Goal: Task Accomplishment & Management: Use online tool/utility

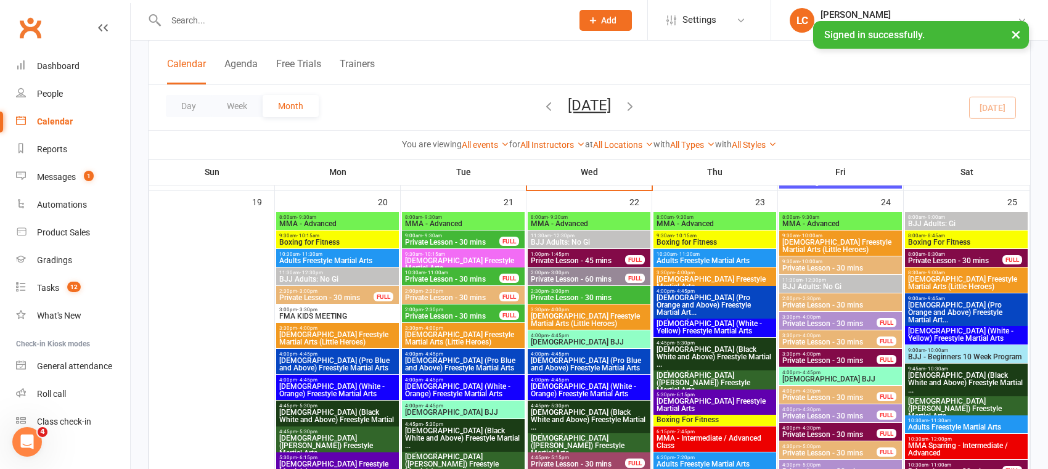
scroll to position [1943, 0]
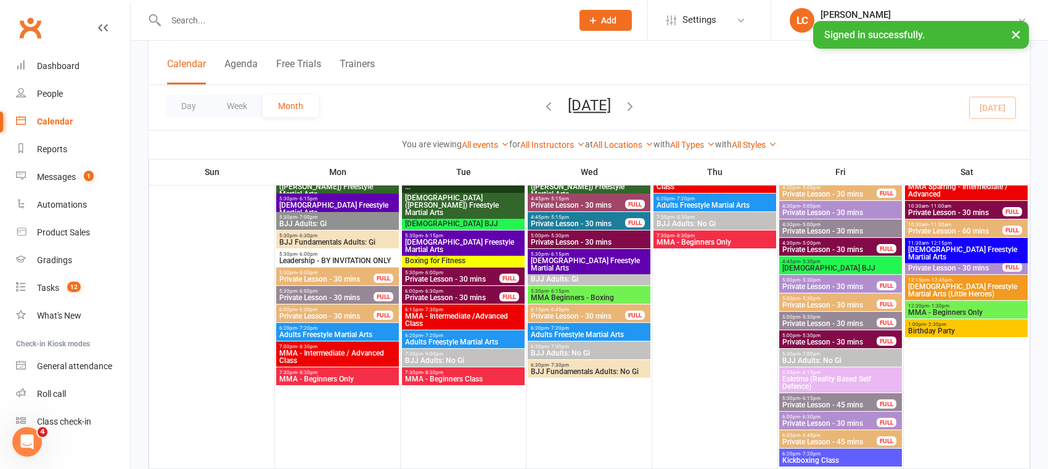
click at [611, 313] on span "Private Lesson - 30 mins" at bounding box center [578, 316] width 96 height 7
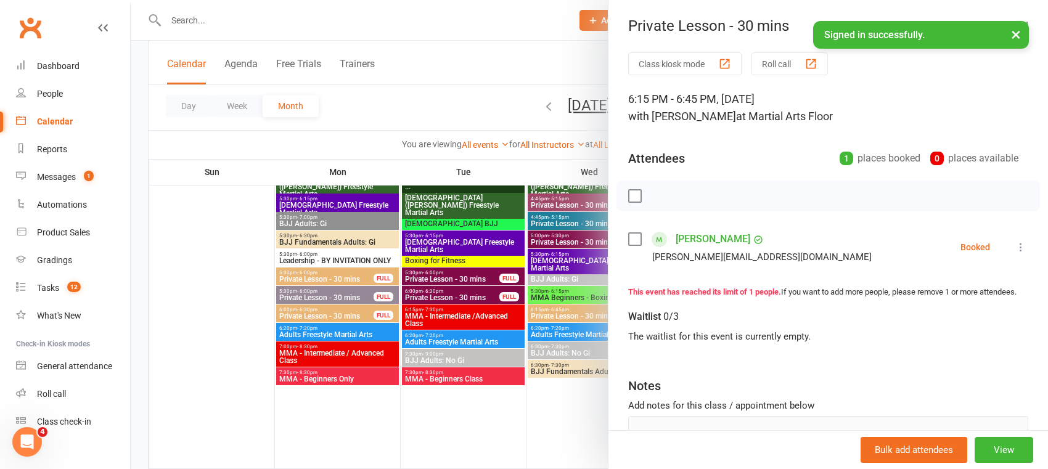
click at [472, 413] on div at bounding box center [590, 234] width 918 height 469
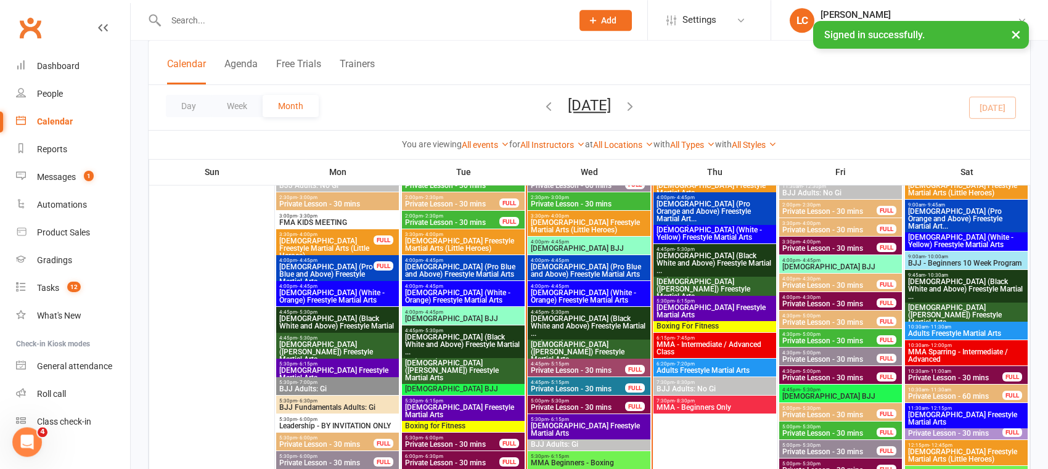
scroll to position [1295, 0]
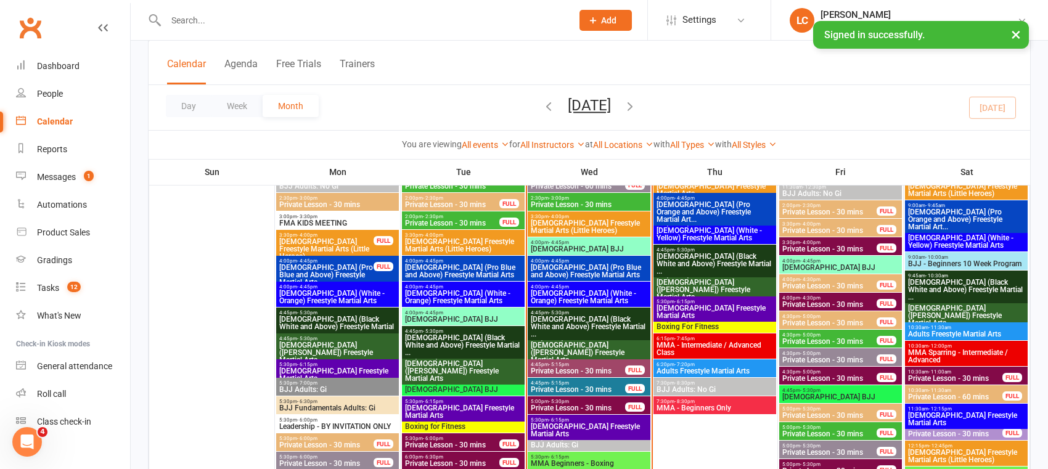
click at [826, 323] on span "Private Lesson - 30 mins" at bounding box center [830, 322] width 96 height 7
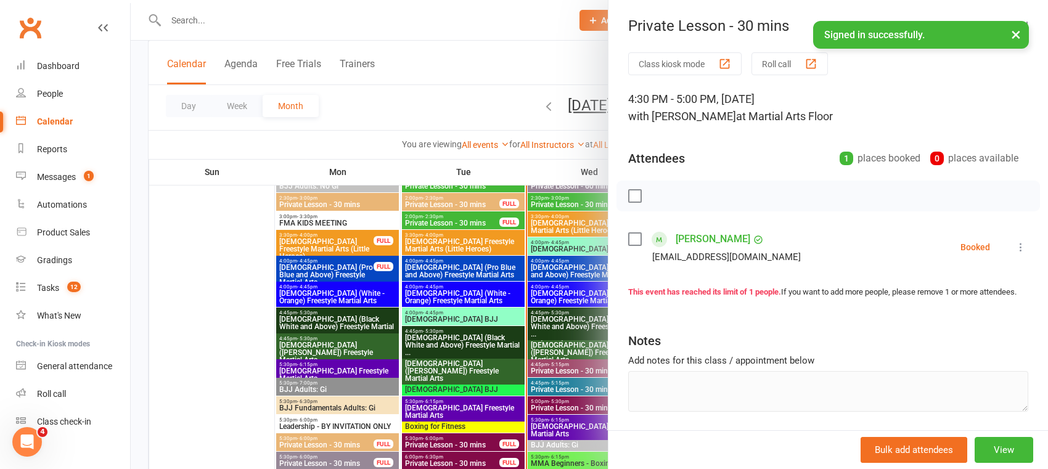
click at [502, 331] on div at bounding box center [590, 234] width 918 height 469
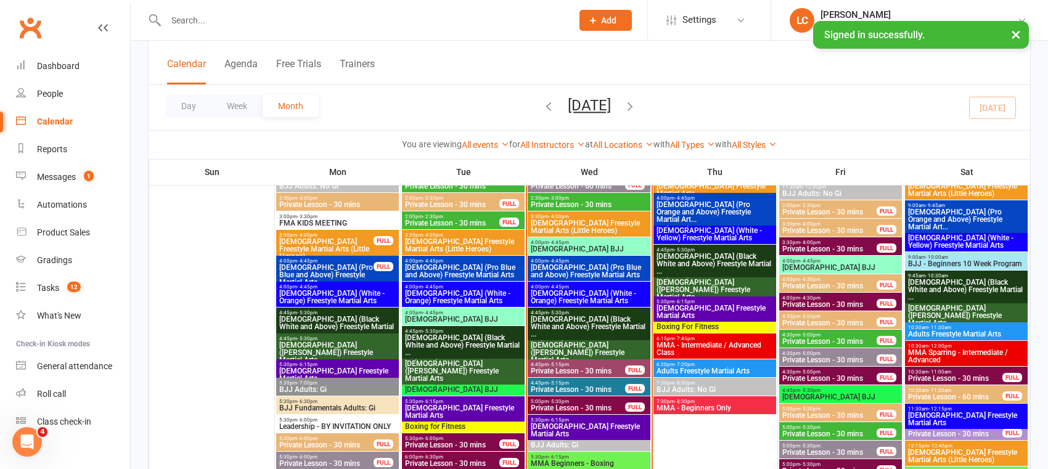
click at [833, 412] on span "Private Lesson - 30 mins" at bounding box center [830, 415] width 96 height 7
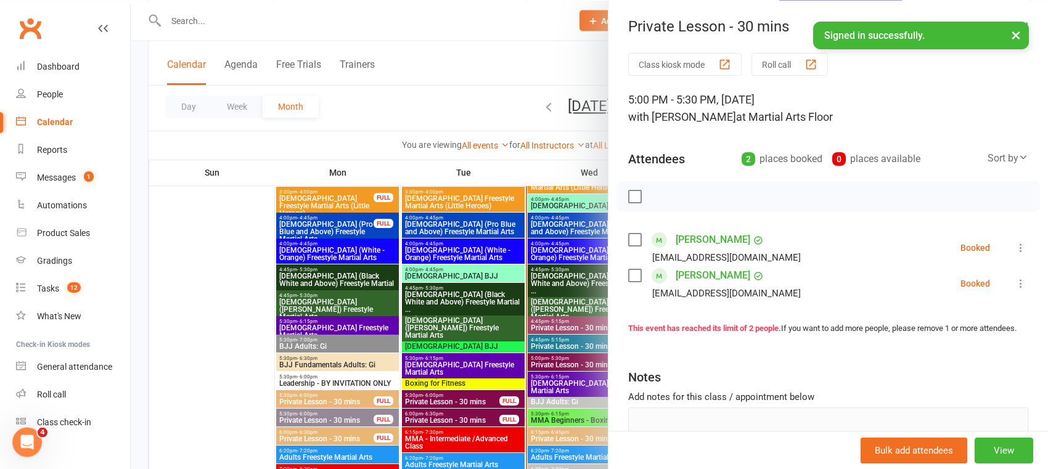
scroll to position [1360, 0]
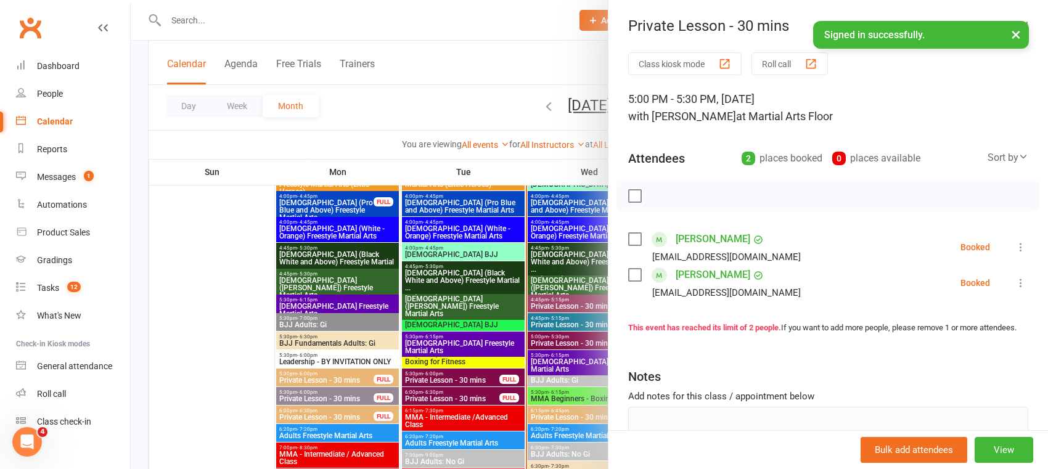
click at [532, 176] on div at bounding box center [590, 234] width 918 height 469
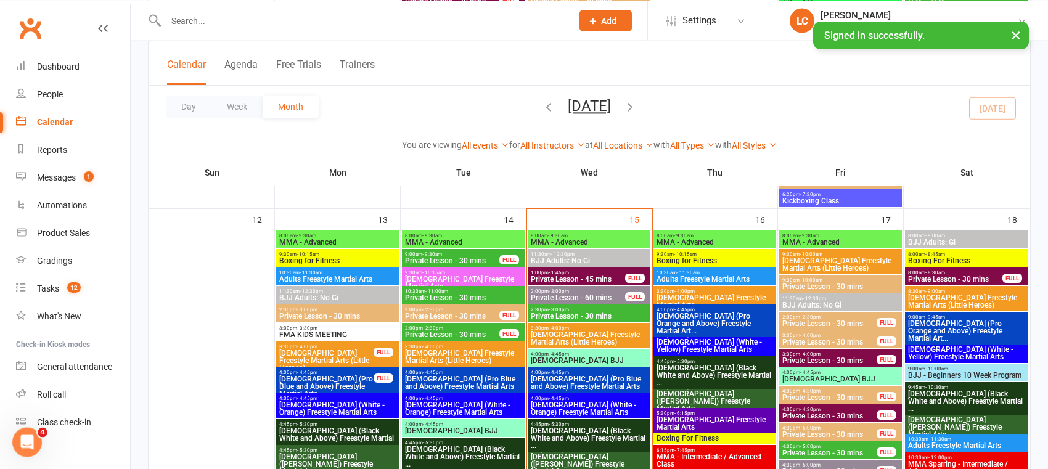
scroll to position [1166, 0]
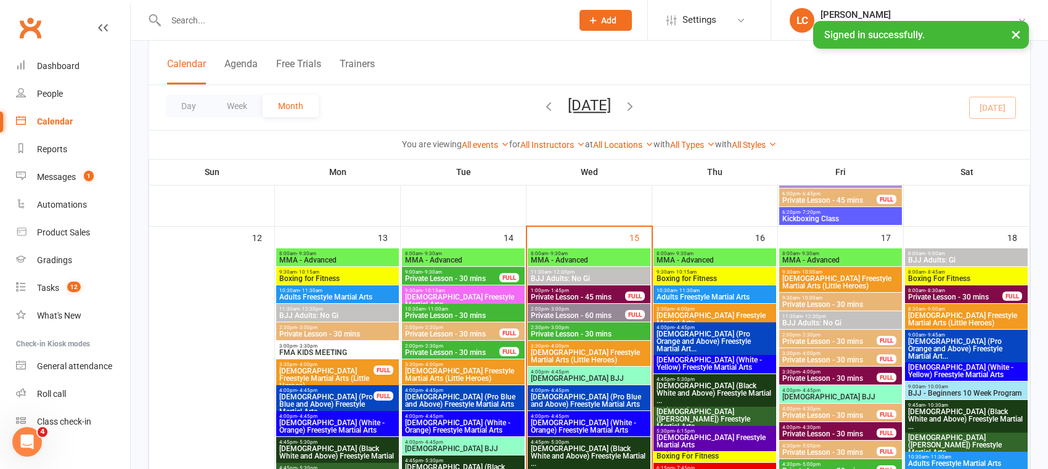
click at [815, 337] on span "- 2:30pm" at bounding box center [810, 335] width 20 height 6
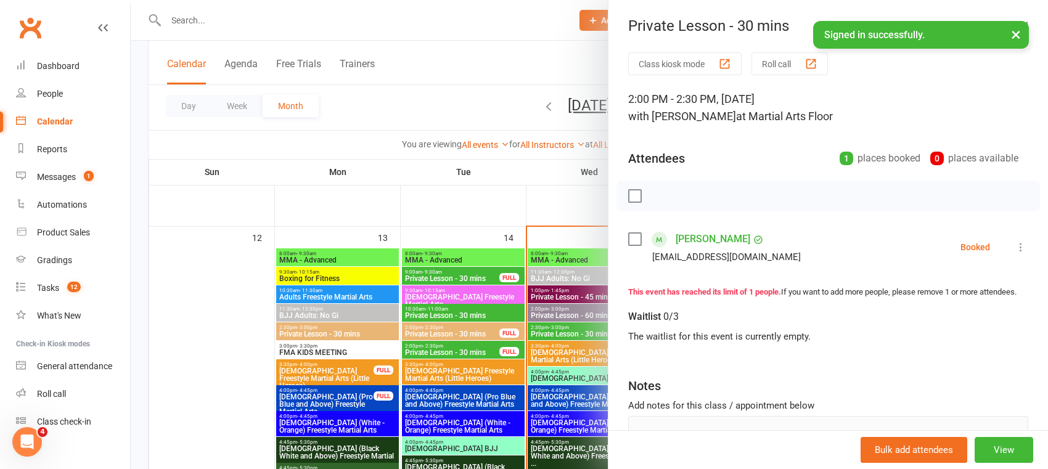
click at [508, 348] on div at bounding box center [590, 234] width 918 height 469
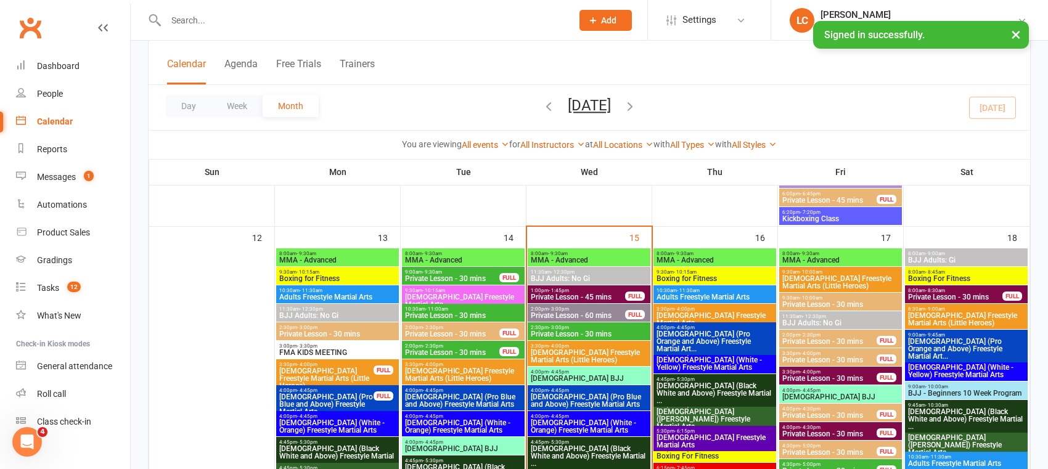
click at [855, 340] on span "Private Lesson - 30 mins" at bounding box center [830, 341] width 96 height 7
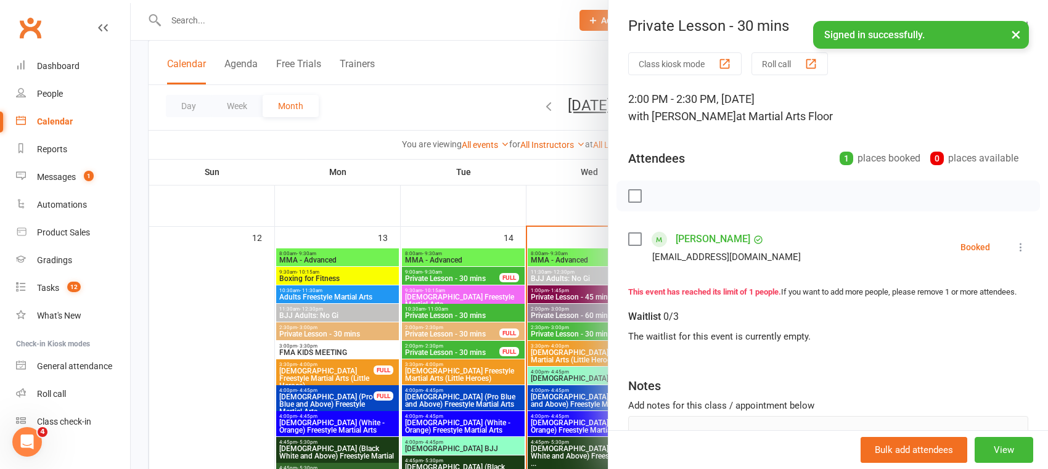
click at [700, 237] on link "[PERSON_NAME]" at bounding box center [713, 239] width 75 height 20
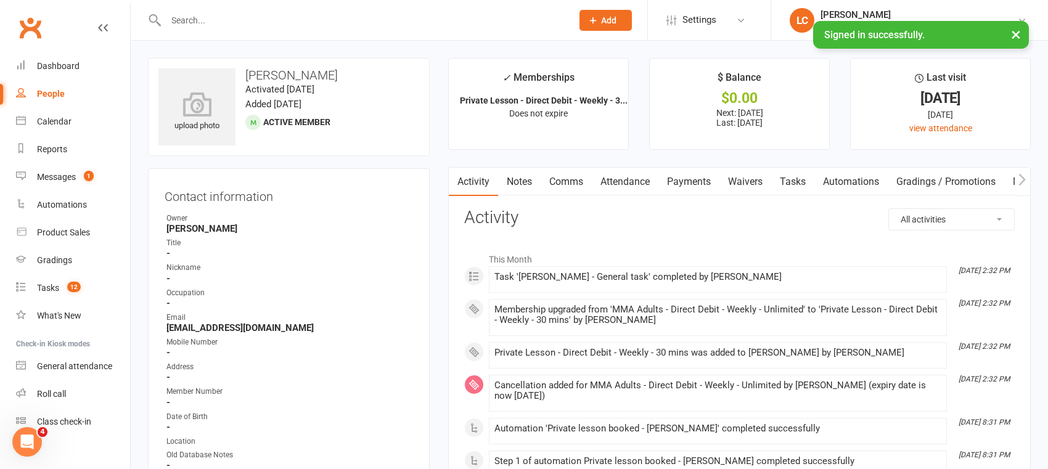
drag, startPoint x: 739, startPoint y: 324, endPoint x: 567, endPoint y: 294, distance: 174.7
click at [793, 321] on div "Membership upgraded from 'MMA Adults - Direct Debit - Weekly - Unlimited' to 'P…" at bounding box center [718, 315] width 447 height 21
drag, startPoint x: 615, startPoint y: 305, endPoint x: 498, endPoint y: 299, distance: 117.3
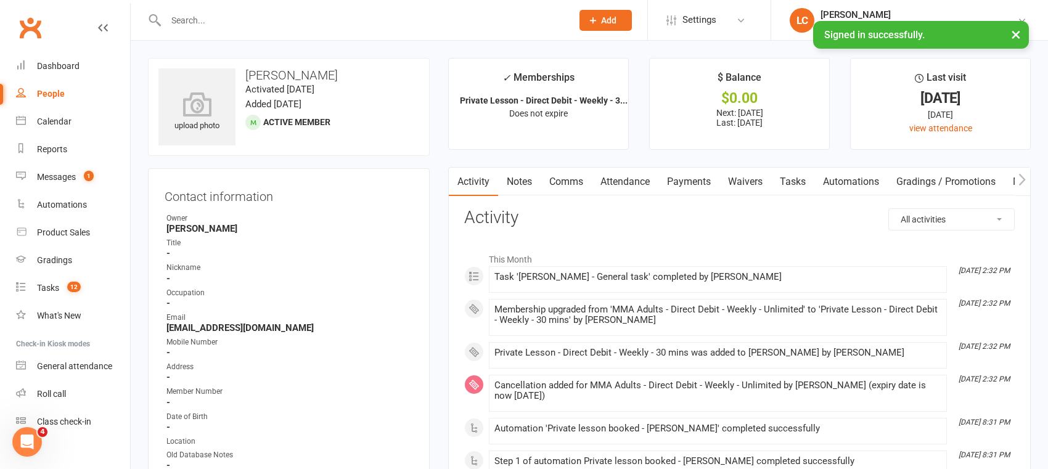
click at [733, 318] on div "Membership upgraded from 'MMA Adults - Direct Debit - Weekly - Unlimited' to 'P…" at bounding box center [718, 315] width 447 height 21
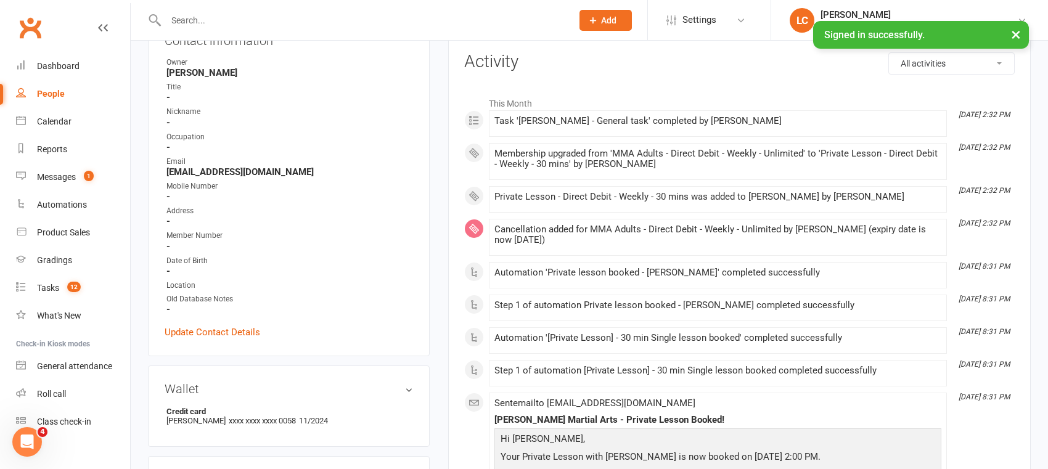
scroll to position [259, 0]
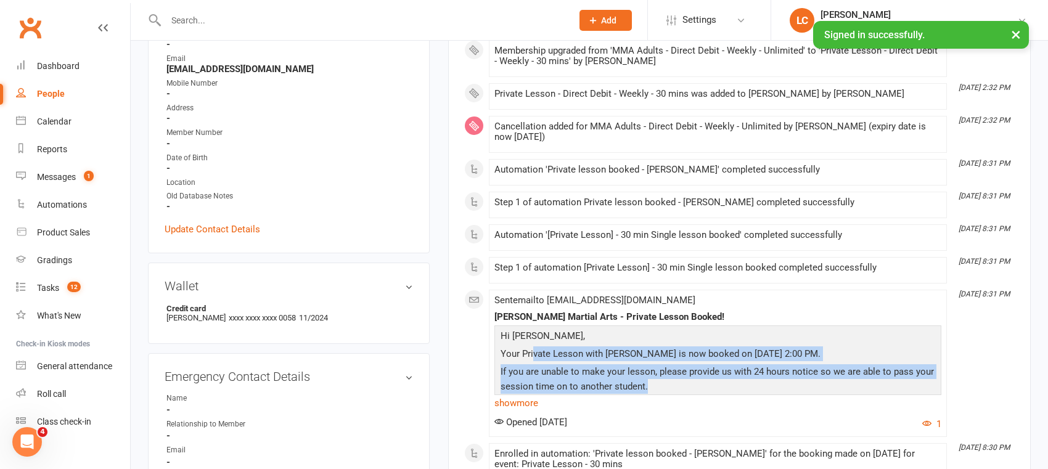
drag, startPoint x: 657, startPoint y: 374, endPoint x: 767, endPoint y: 385, distance: 110.3
click at [701, 392] on p "If you are unable to make your lesson, please provide us with 24 hours notice s…" at bounding box center [718, 380] width 441 height 33
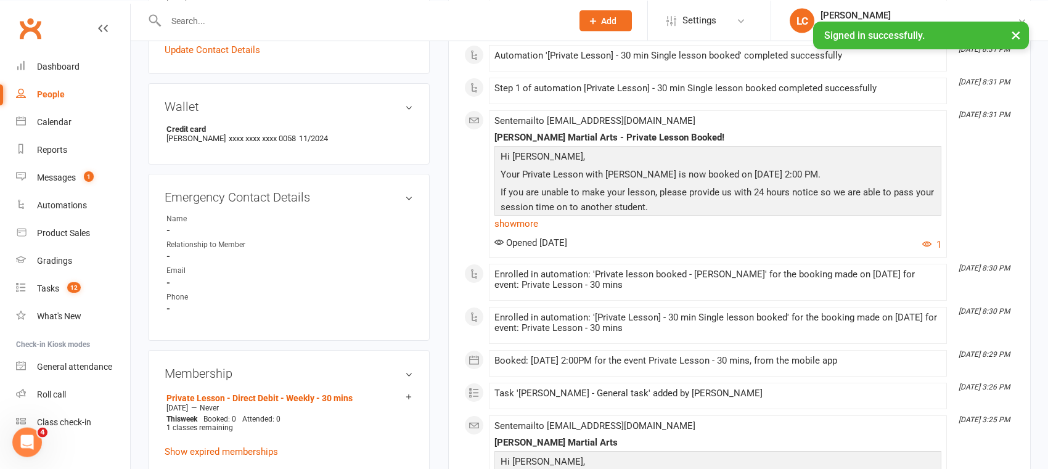
scroll to position [453, 0]
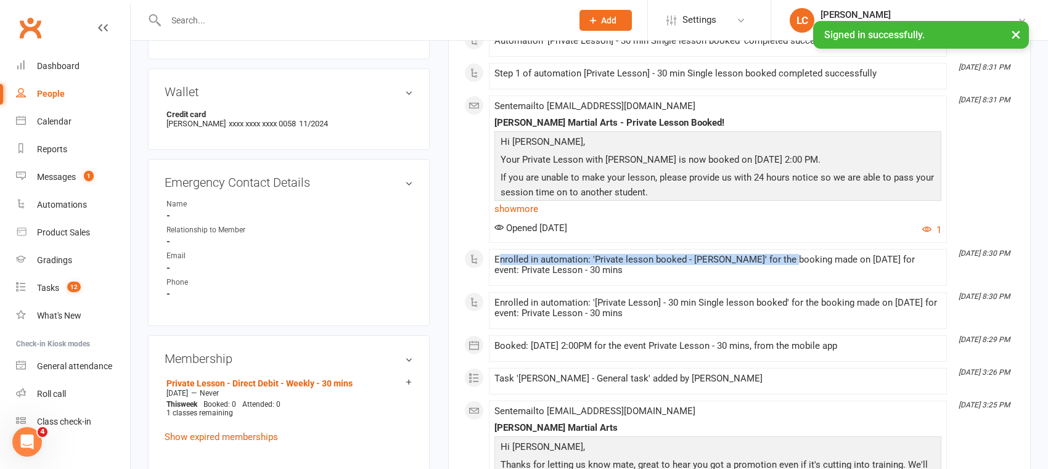
drag, startPoint x: 521, startPoint y: 265, endPoint x: 786, endPoint y: 268, distance: 265.8
click at [786, 268] on div "Enrolled in automation: 'Private lesson booked - [PERSON_NAME]' for the booking…" at bounding box center [718, 265] width 447 height 21
click at [792, 276] on div "Enrolled in automation: 'Private lesson booked - [PERSON_NAME]' for the booking…" at bounding box center [718, 265] width 447 height 21
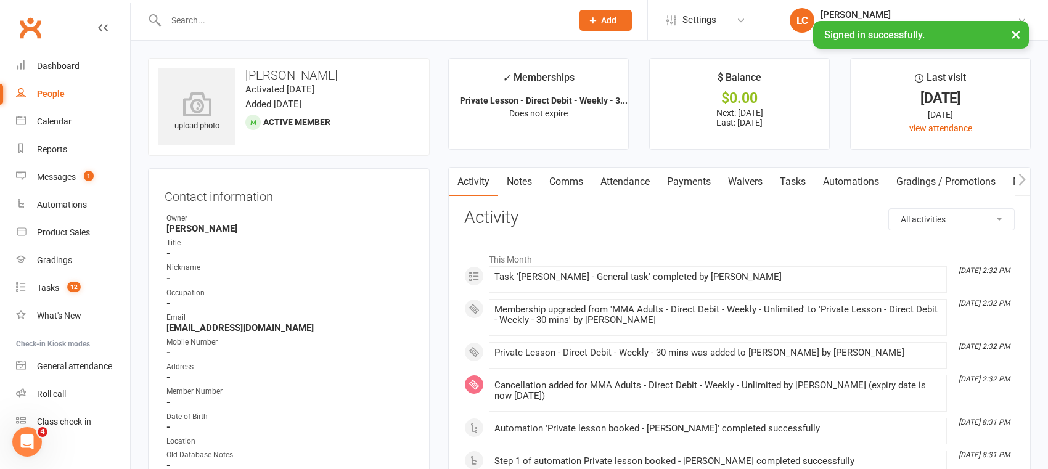
click at [693, 178] on link "Payments" at bounding box center [689, 182] width 61 height 28
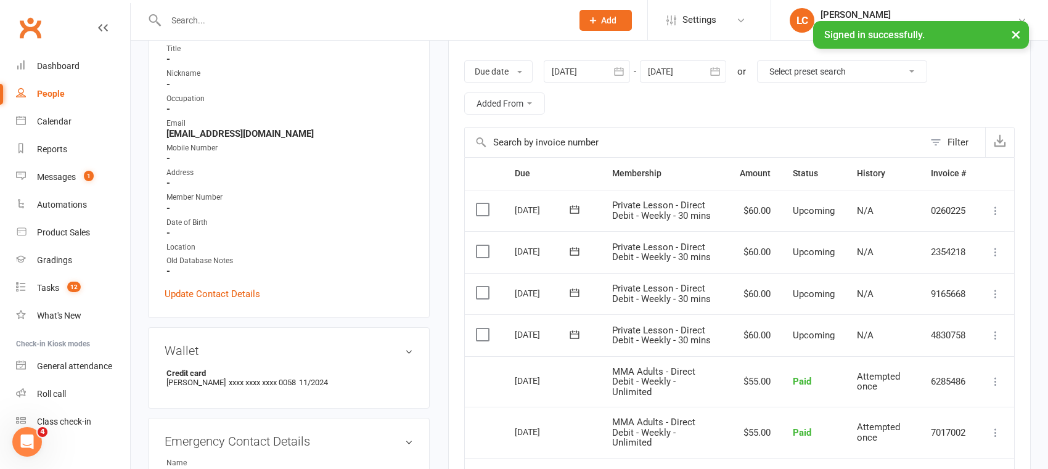
scroll to position [324, 0]
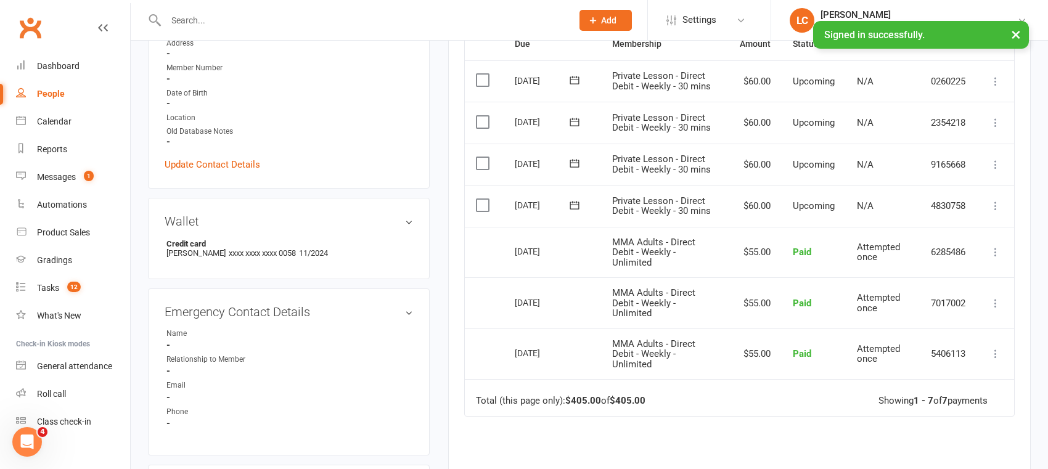
click at [641, 274] on td "MMA Adults - Direct Debit - Weekly - Unlimited" at bounding box center [664, 252] width 127 height 51
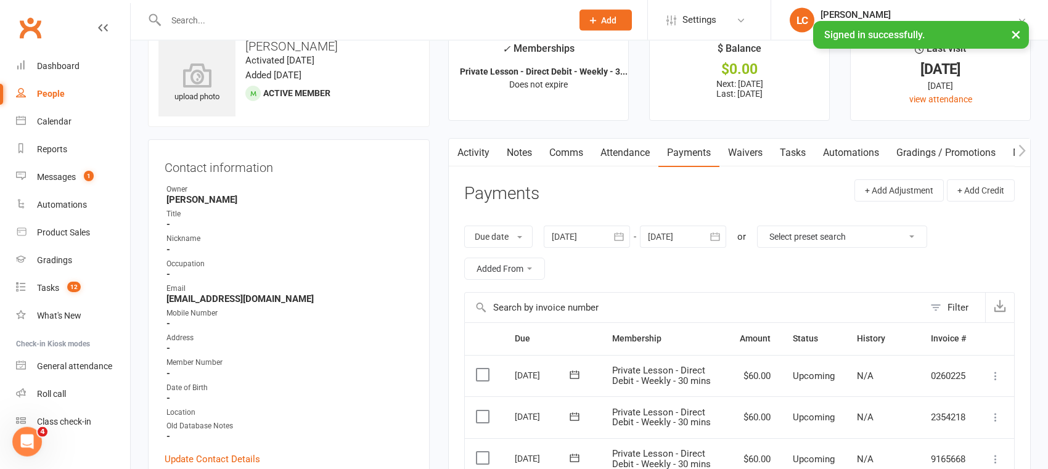
scroll to position [0, 0]
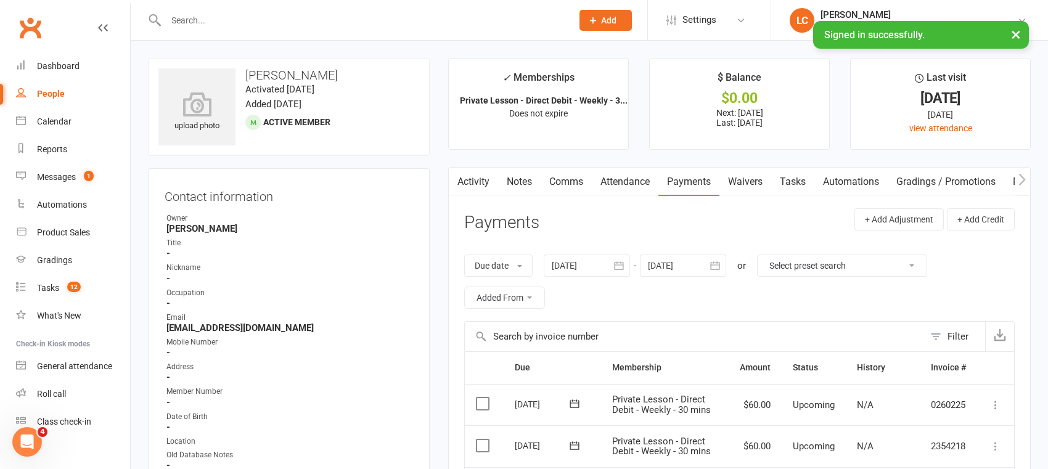
click at [631, 184] on link "Attendance" at bounding box center [625, 182] width 67 height 28
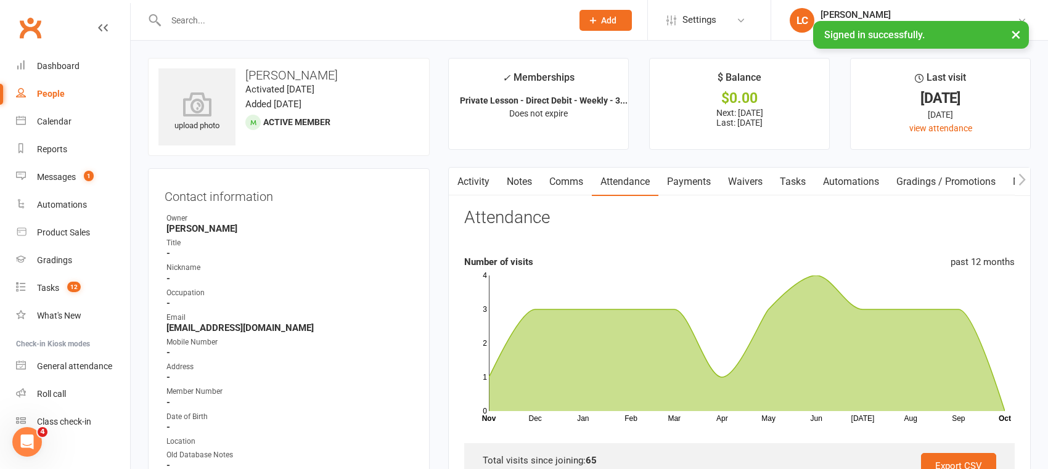
click at [588, 96] on strong "Private Lesson - Direct Debit - Weekly - 3..." at bounding box center [544, 101] width 168 height 10
click at [691, 176] on link "Payments" at bounding box center [689, 182] width 61 height 28
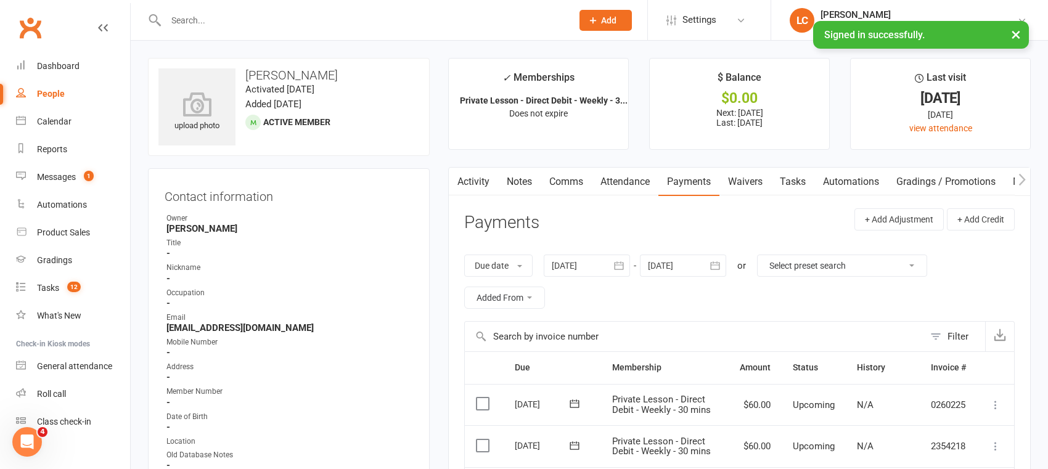
click at [555, 96] on strong "Private Lesson - Direct Debit - Weekly - 3..." at bounding box center [544, 101] width 168 height 10
click at [567, 175] on link "Comms" at bounding box center [566, 182] width 51 height 28
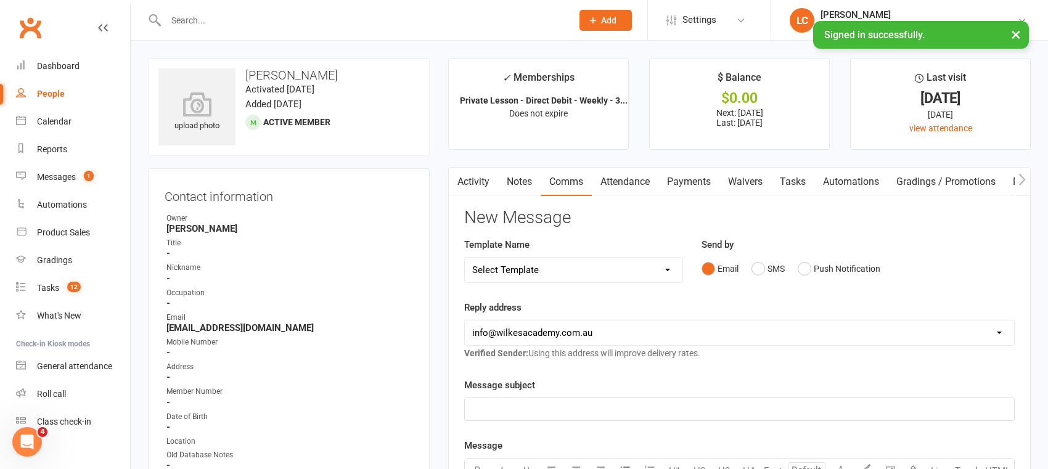
click at [629, 175] on link "Attendance" at bounding box center [625, 182] width 67 height 28
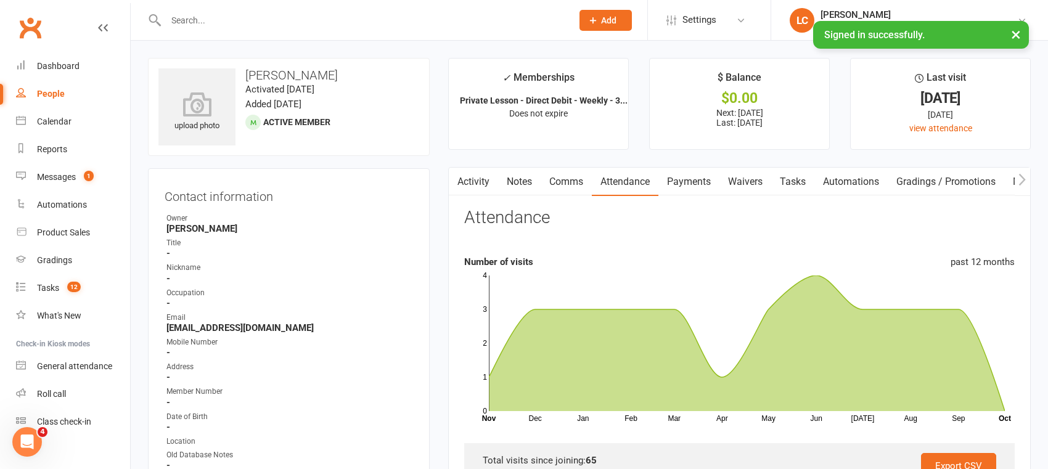
click at [709, 179] on link "Payments" at bounding box center [689, 182] width 61 height 28
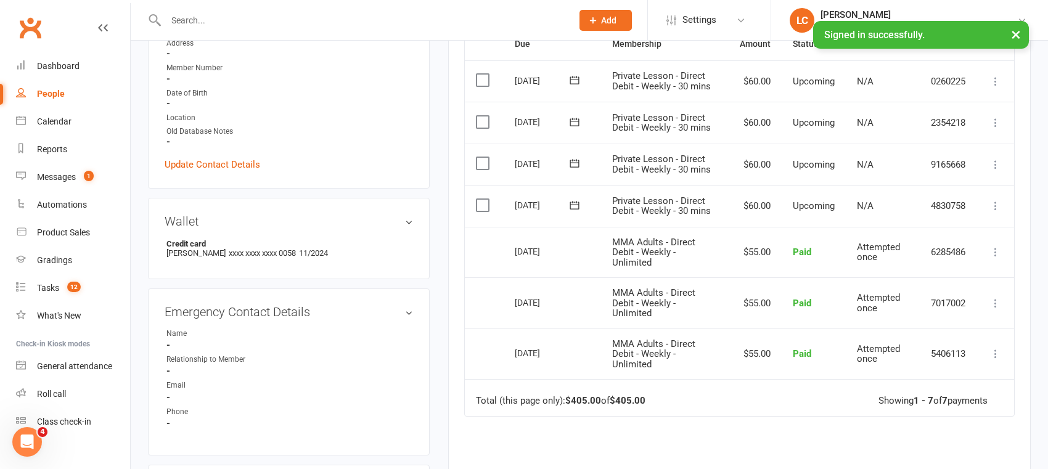
scroll to position [259, 0]
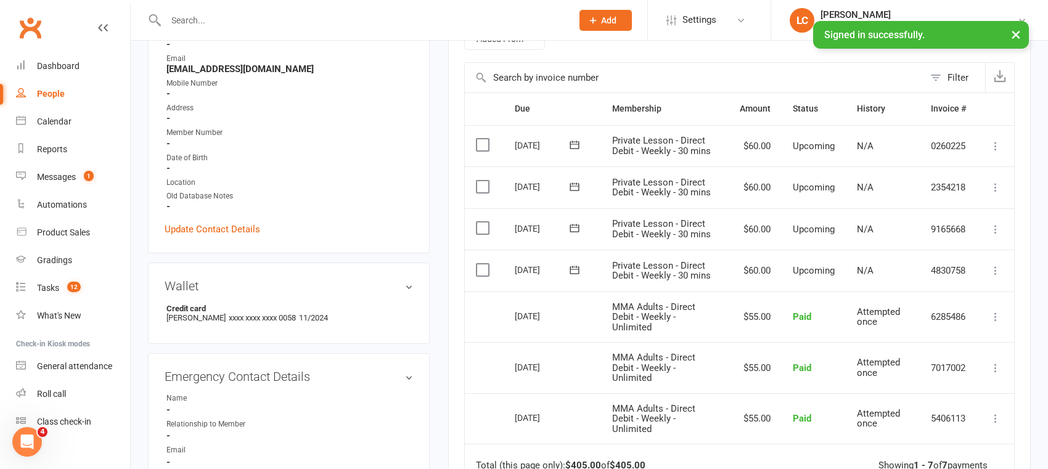
click at [660, 268] on span "Private Lesson - Direct Debit - Weekly - 30 mins" at bounding box center [661, 271] width 99 height 22
click at [674, 294] on td "MMA Adults - Direct Debit - Weekly - Unlimited" at bounding box center [664, 317] width 127 height 51
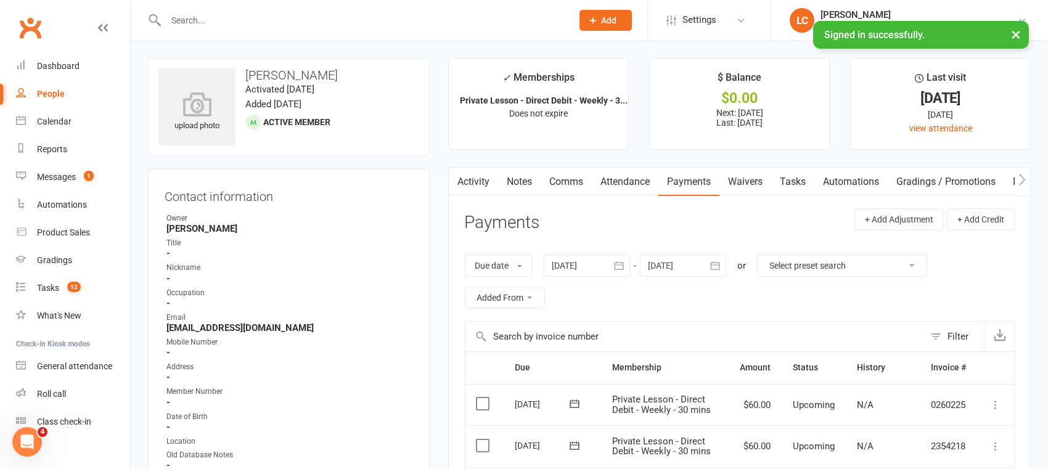
click at [634, 179] on link "Attendance" at bounding box center [625, 182] width 67 height 28
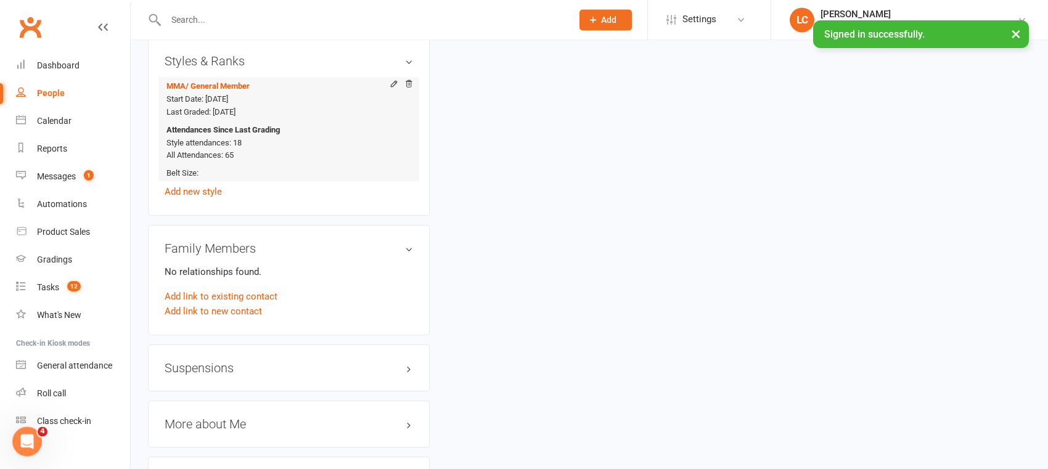
scroll to position [777, 0]
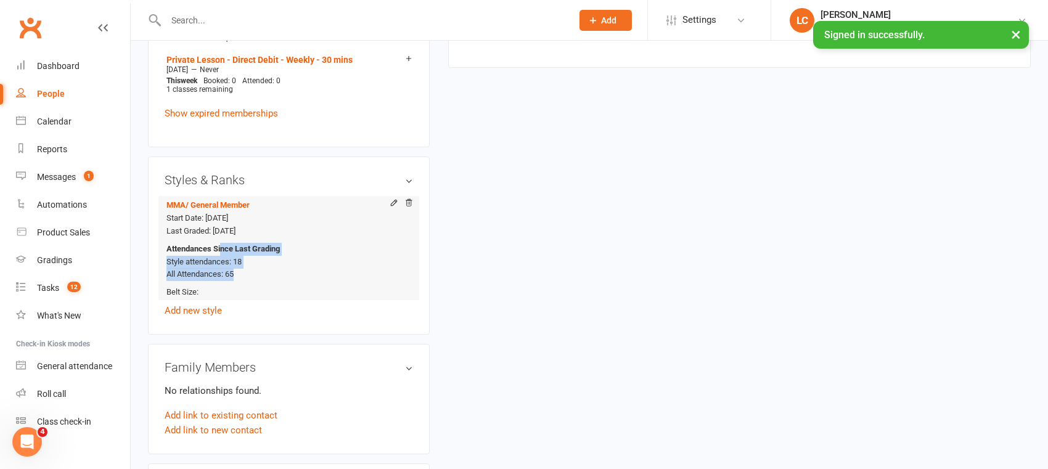
drag, startPoint x: 221, startPoint y: 253, endPoint x: 274, endPoint y: 269, distance: 56.0
click at [274, 269] on div "Attendances Since Last Grading Style attendances: 18 All Attendances: 65" at bounding box center [287, 262] width 241 height 39
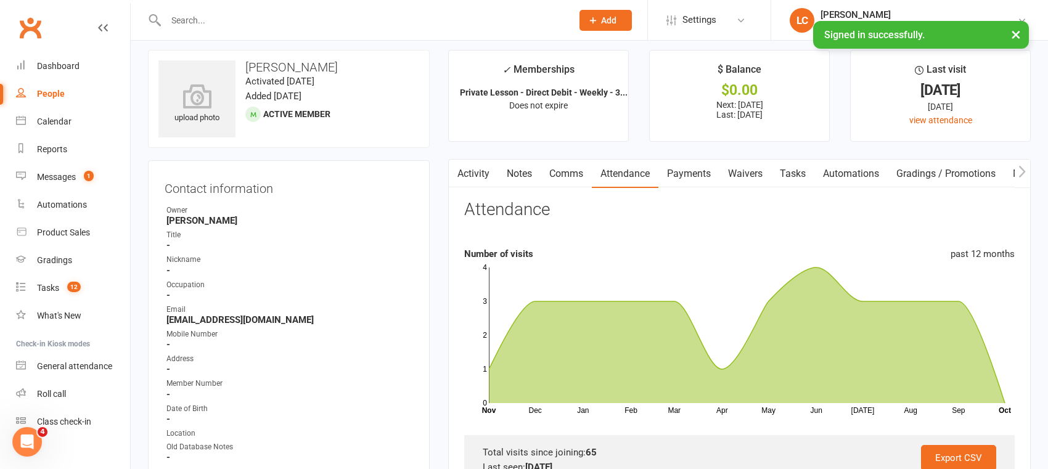
scroll to position [0, 0]
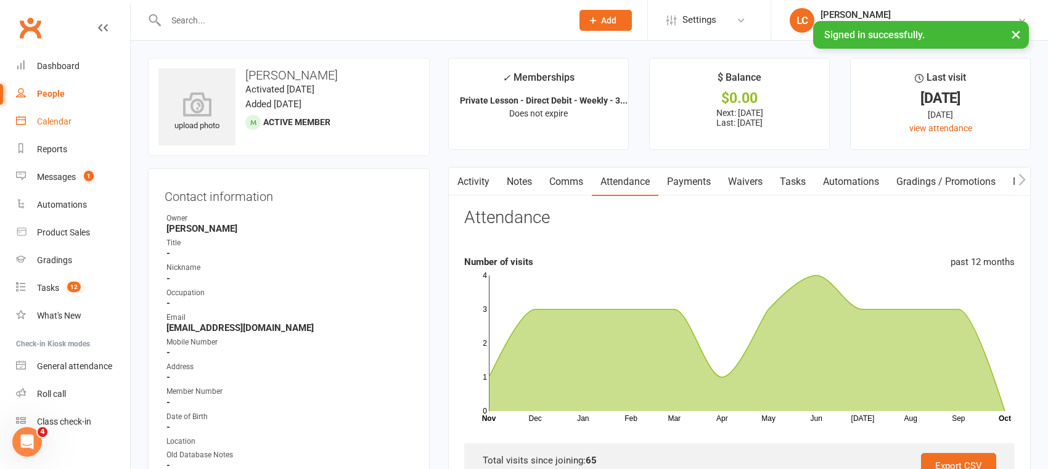
click at [52, 118] on div "Calendar" at bounding box center [54, 122] width 35 height 10
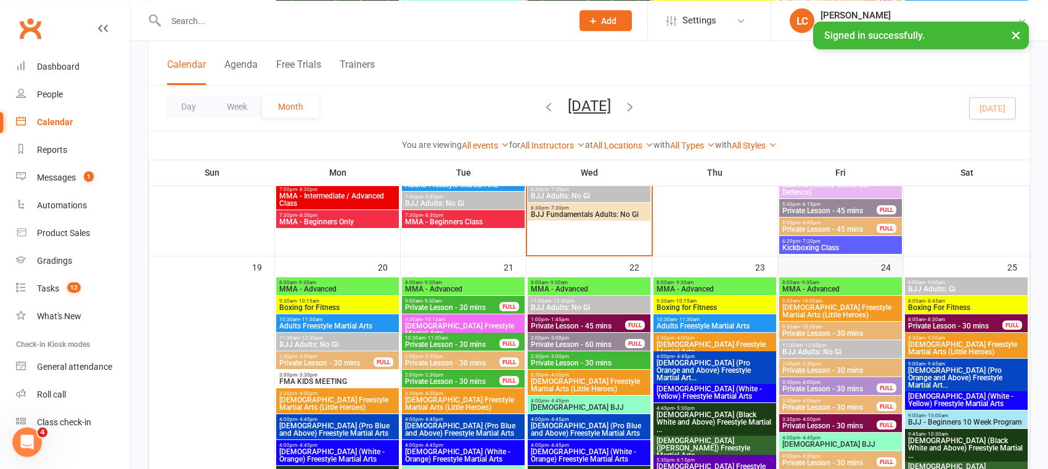
scroll to position [1684, 0]
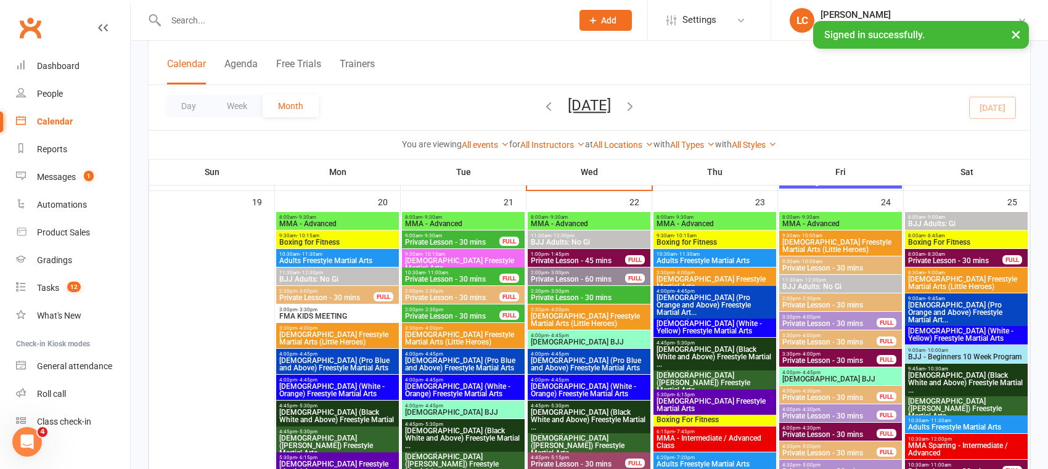
click at [844, 303] on span "Private Lesson - 30 mins" at bounding box center [841, 305] width 118 height 7
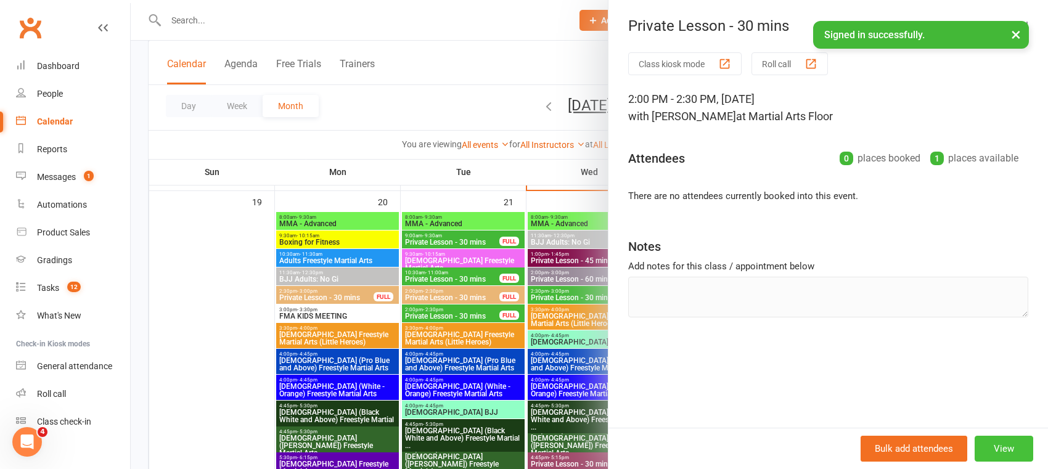
click at [1005, 449] on button "View" at bounding box center [1004, 449] width 59 height 26
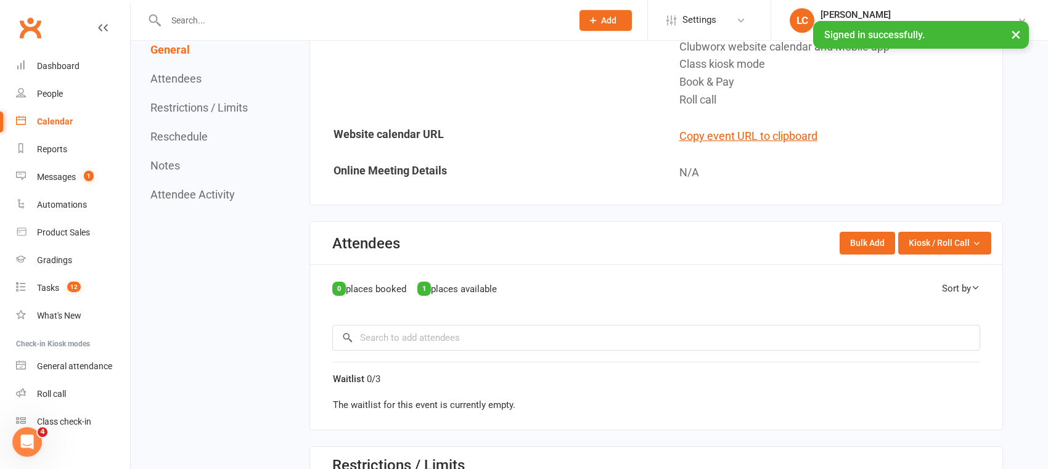
scroll to position [518, 0]
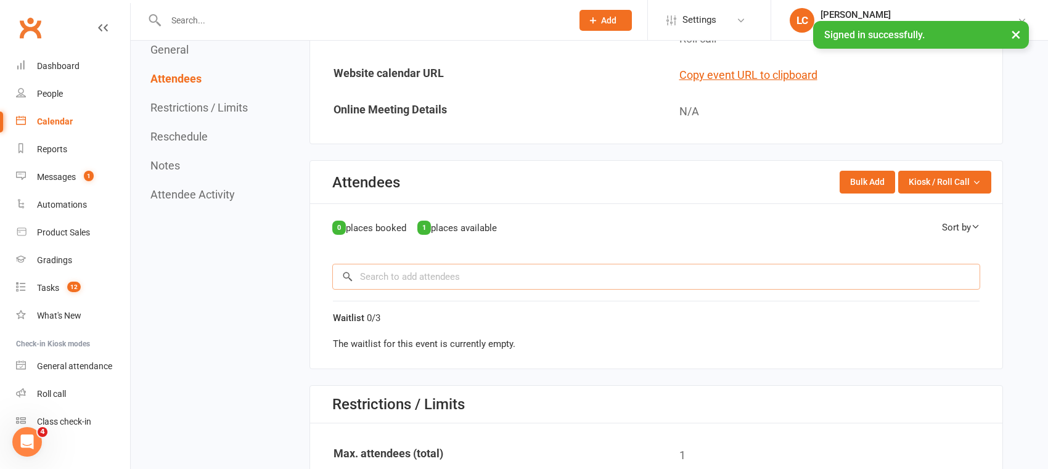
click at [398, 270] on input "search" at bounding box center [656, 277] width 648 height 26
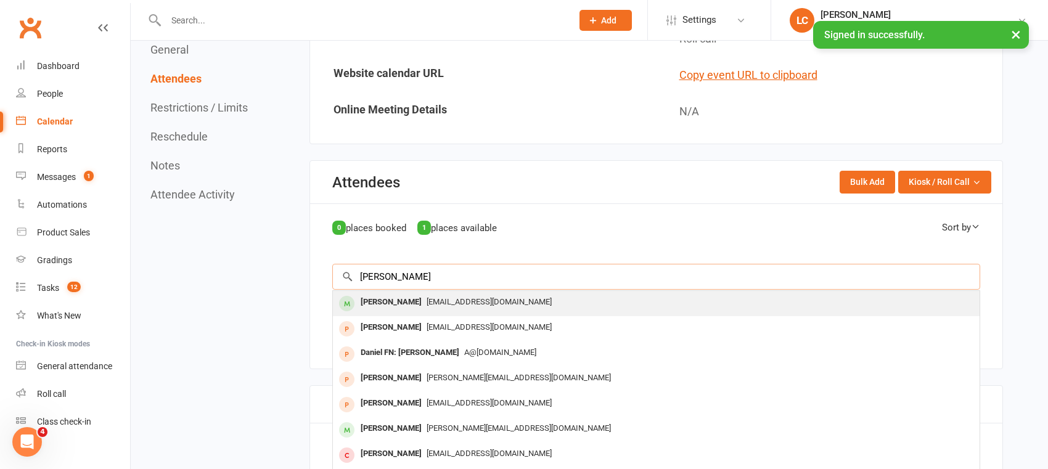
type input "[PERSON_NAME]"
click at [490, 302] on span "[EMAIL_ADDRESS][DOMAIN_NAME]" at bounding box center [489, 301] width 125 height 9
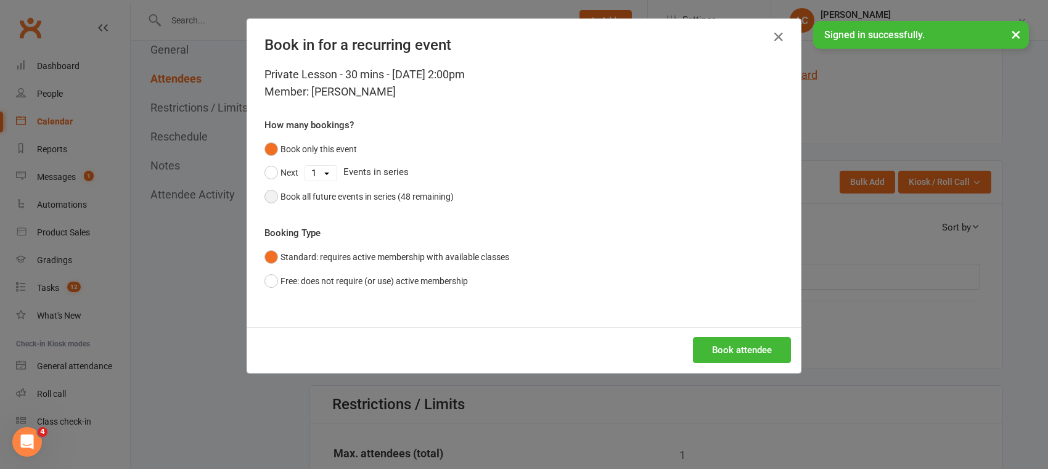
click at [274, 194] on button "Book all future events in series (48 remaining)" at bounding box center [359, 196] width 189 height 23
click at [744, 355] on button "Book attendee" at bounding box center [742, 350] width 98 height 26
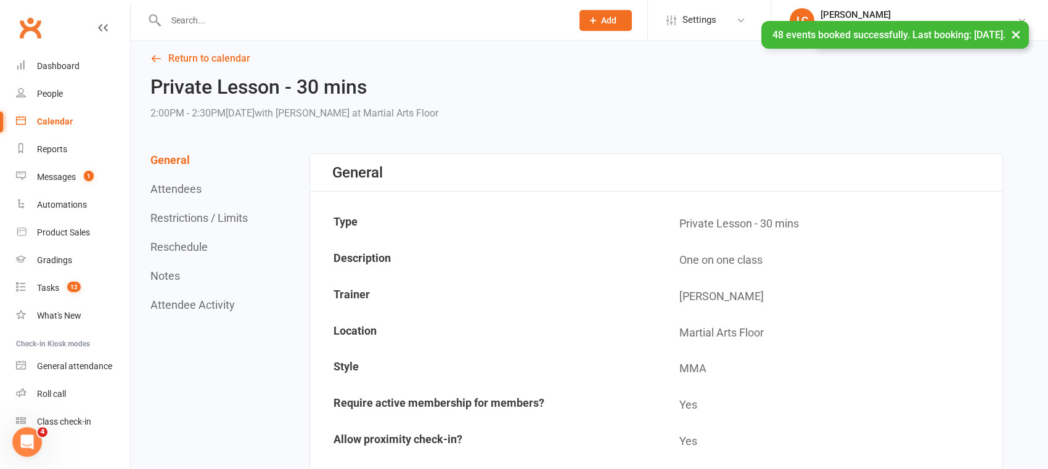
scroll to position [0, 0]
